Goal: Check status

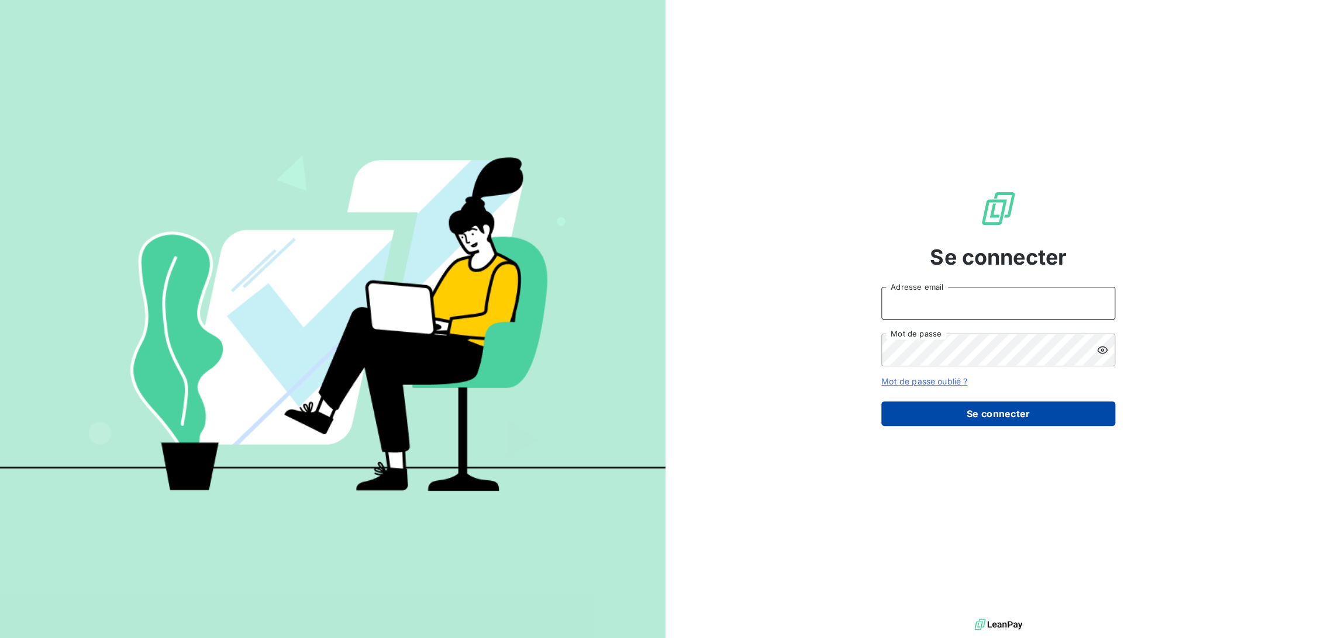
type input "[EMAIL_ADDRESS][DOMAIN_NAME]"
click at [955, 415] on button "Se connecter" at bounding box center [998, 414] width 234 height 25
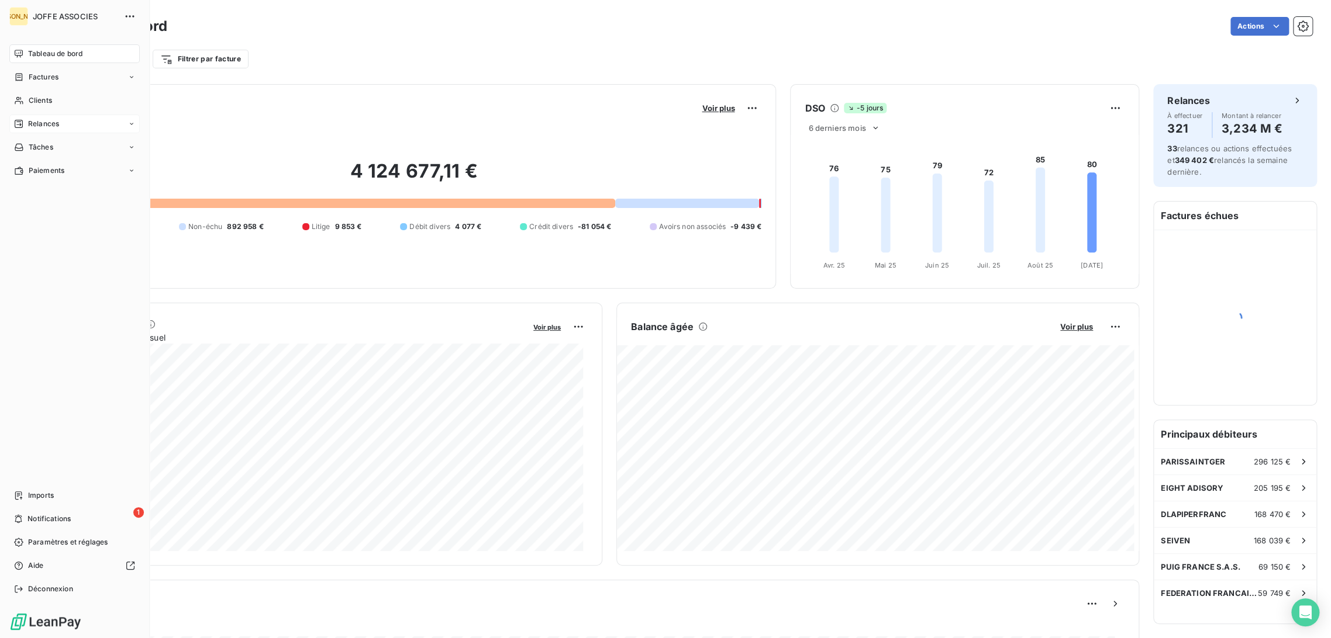
click at [24, 121] on div "Relances" at bounding box center [36, 124] width 45 height 11
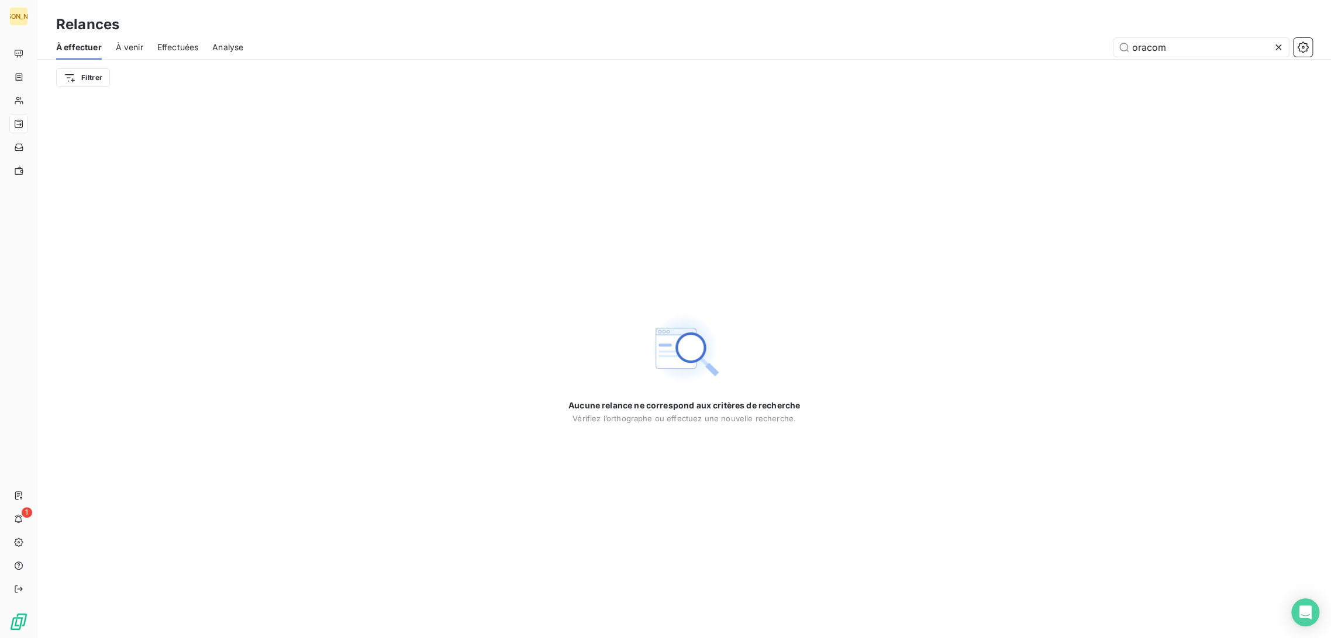
drag, startPoint x: 1165, startPoint y: 50, endPoint x: 1087, endPoint y: 52, distance: 78.4
click at [1087, 52] on div "oracom" at bounding box center [784, 47] width 1055 height 19
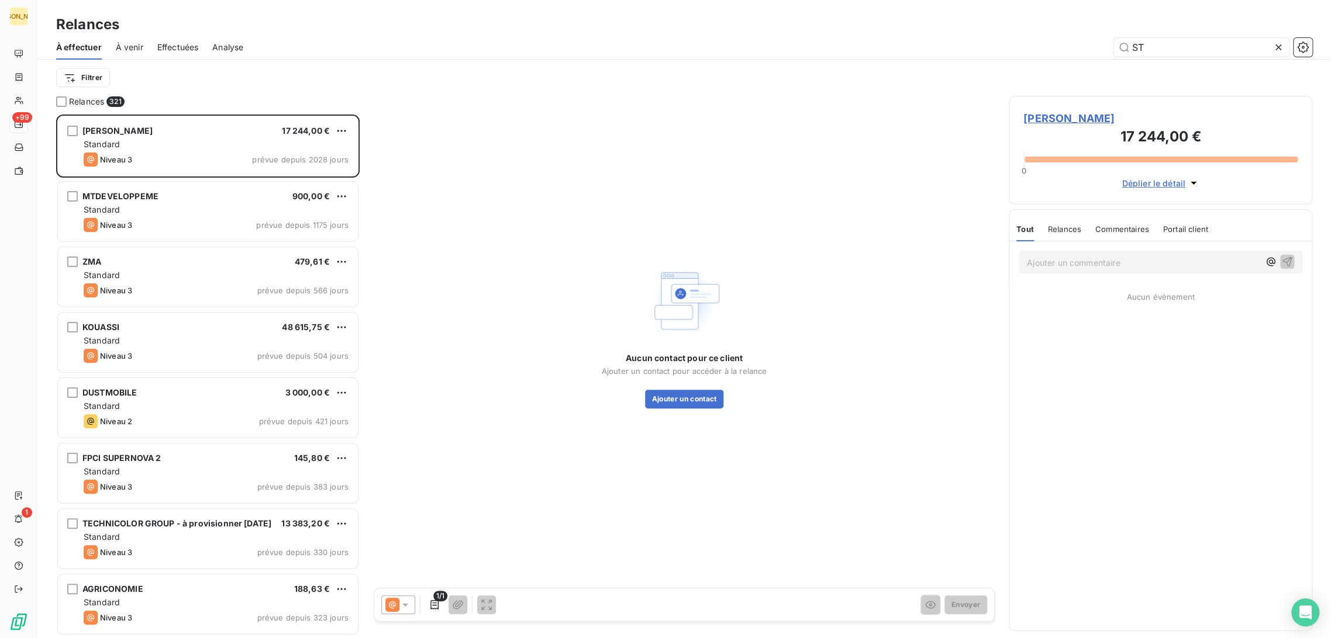
scroll to position [514, 293]
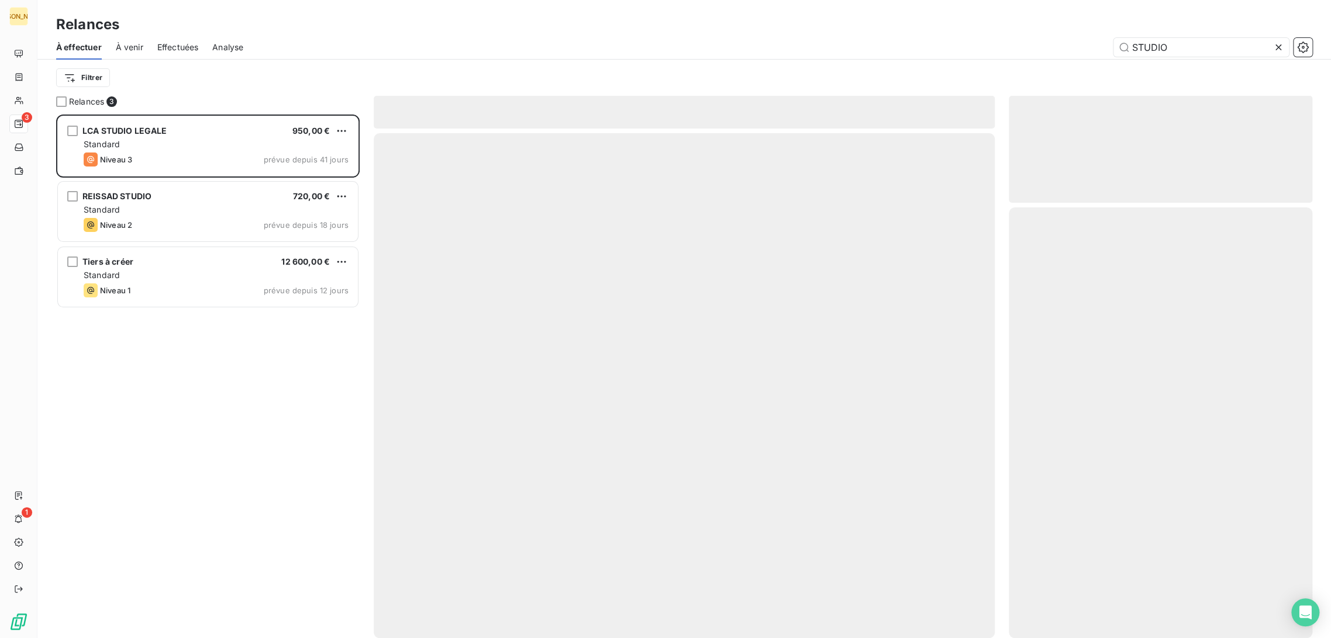
scroll to position [514, 293]
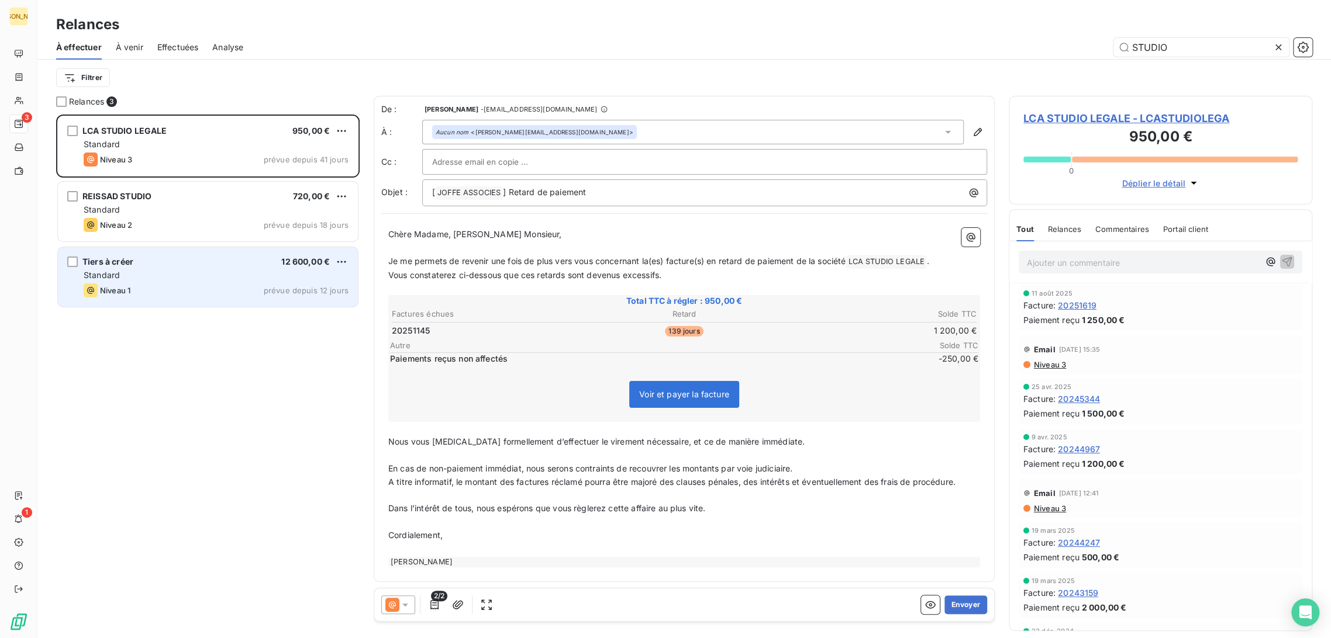
type input "STUDIO"
click at [186, 291] on div "Niveau 1 prévue depuis 12 jours" at bounding box center [216, 291] width 265 height 14
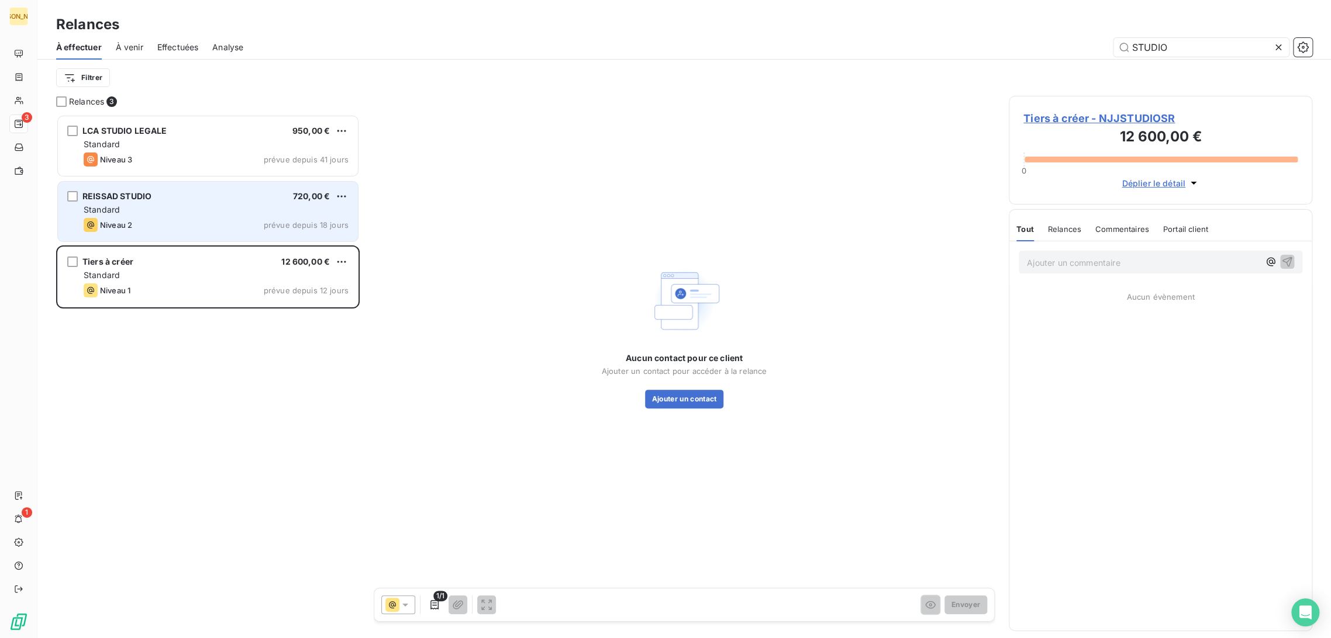
click at [201, 221] on div "Niveau 2 prévue depuis 18 jours" at bounding box center [216, 225] width 265 height 14
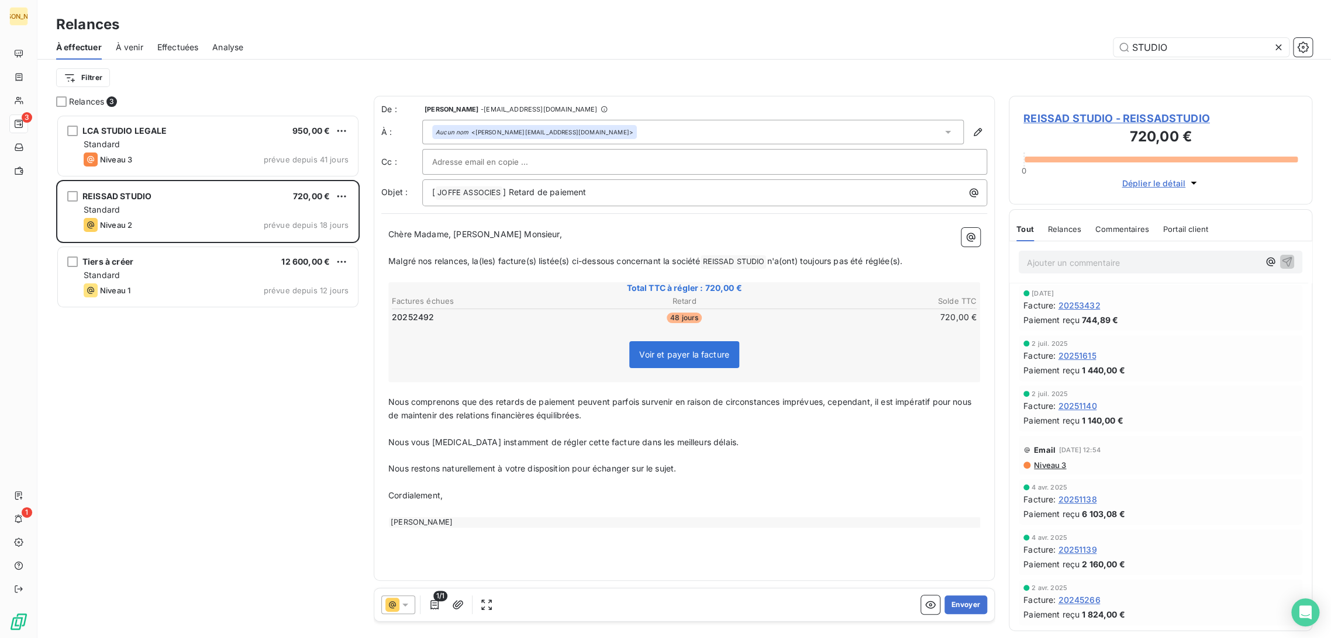
click at [182, 42] on span "Effectuées" at bounding box center [178, 48] width 42 height 12
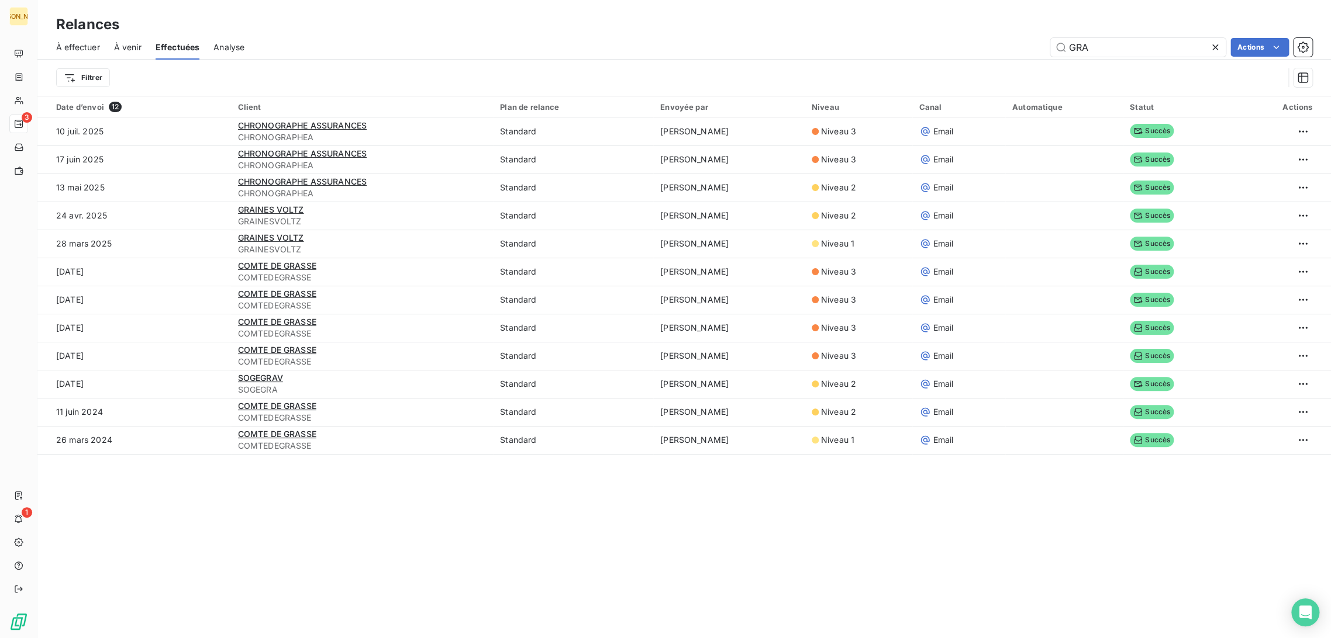
drag, startPoint x: 1110, startPoint y: 50, endPoint x: 872, endPoint y: 47, distance: 238.0
click at [873, 48] on div "GRA Actions" at bounding box center [784, 47] width 1053 height 19
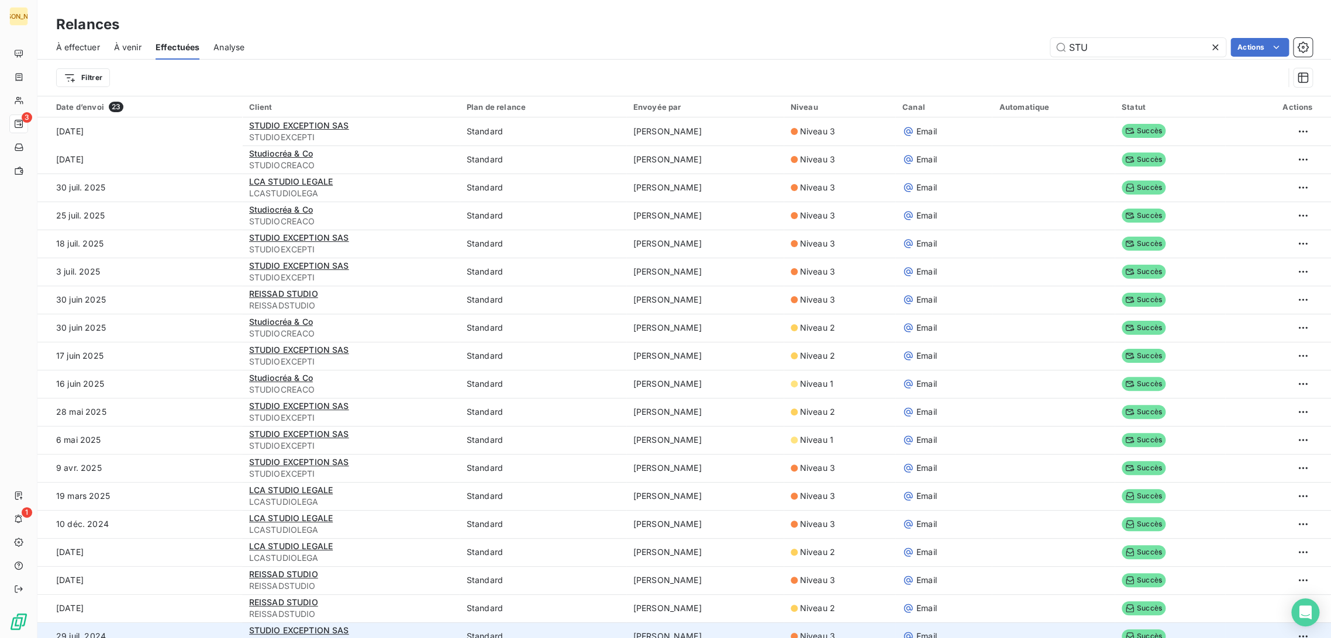
type input "STU"
